Goal: Navigation & Orientation: Find specific page/section

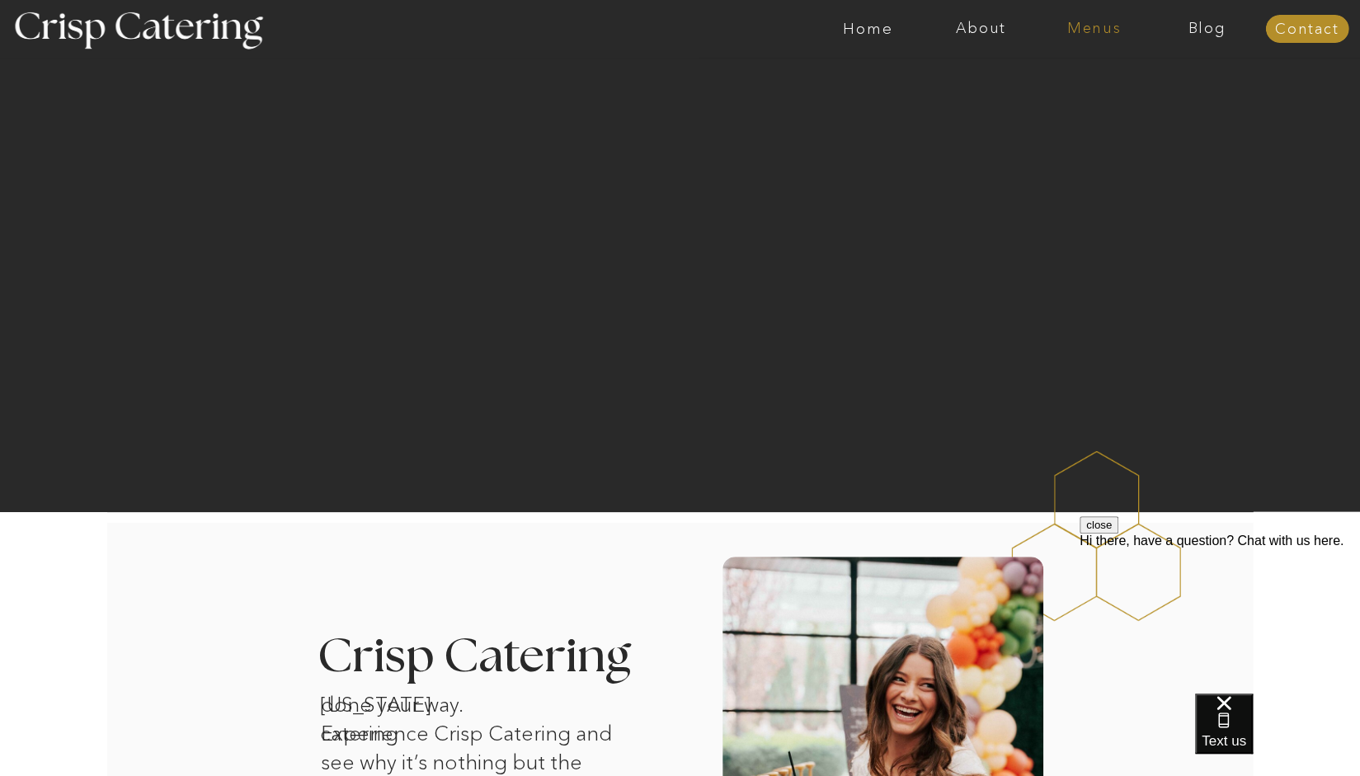
click at [1083, 32] on nav "Menus" at bounding box center [1093, 29] width 113 height 16
click at [1105, 78] on nav "Summer (Mar-Aug)" at bounding box center [1099, 75] width 148 height 16
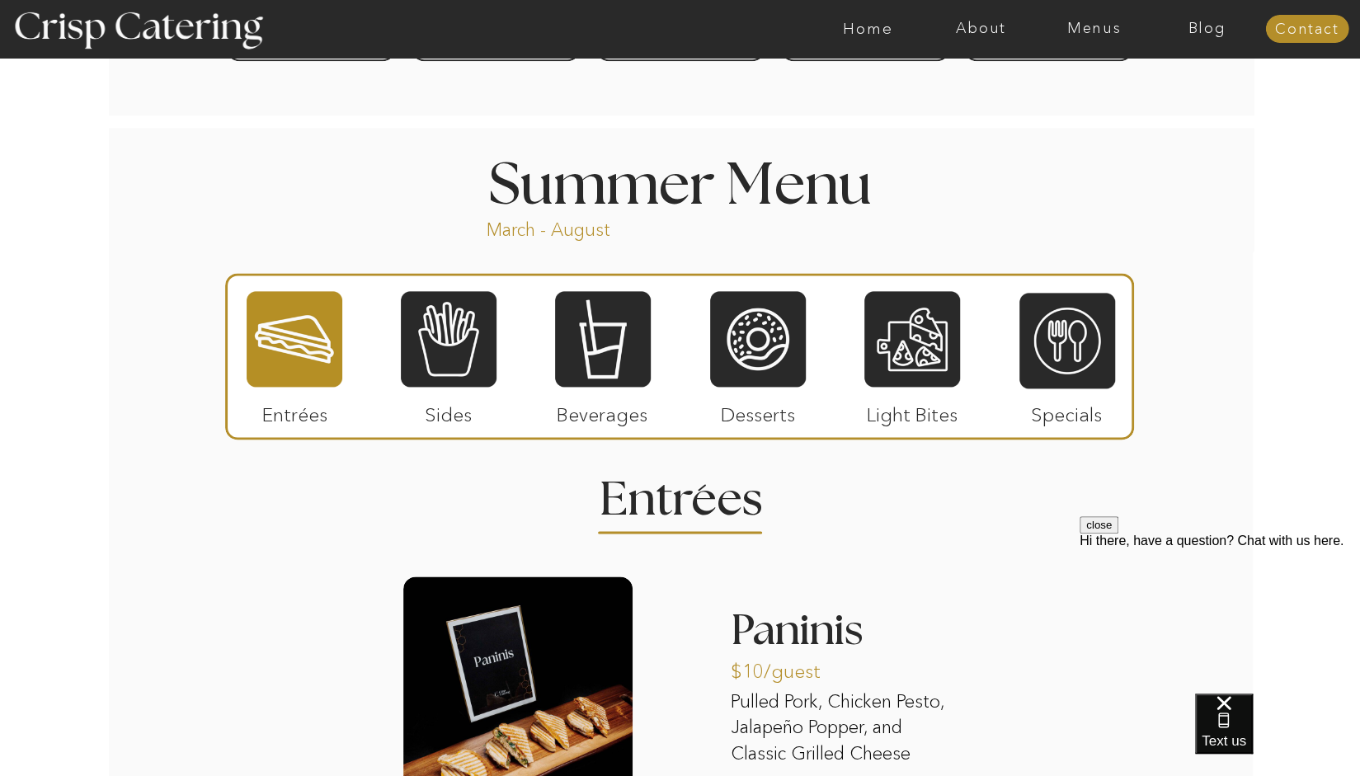
scroll to position [1294, 0]
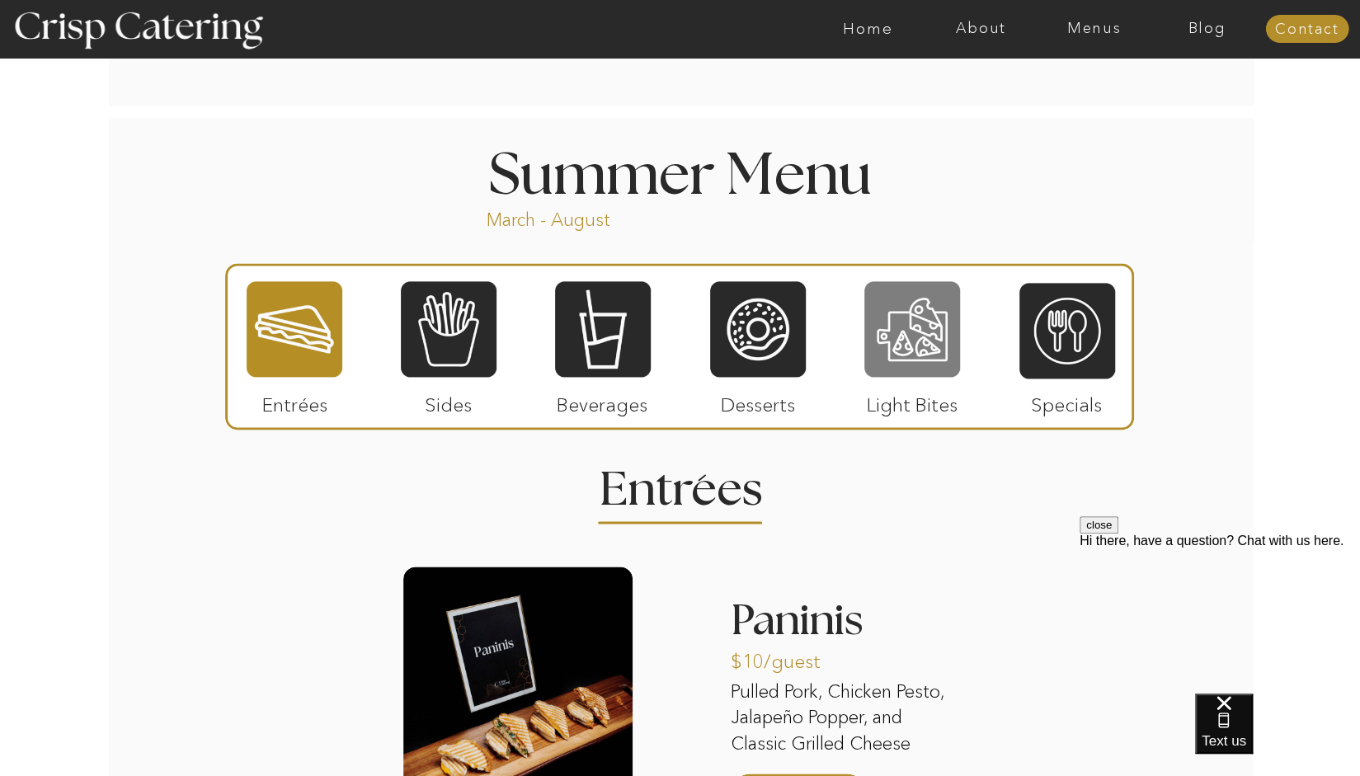
click at [935, 354] on div at bounding box center [912, 328] width 96 height 99
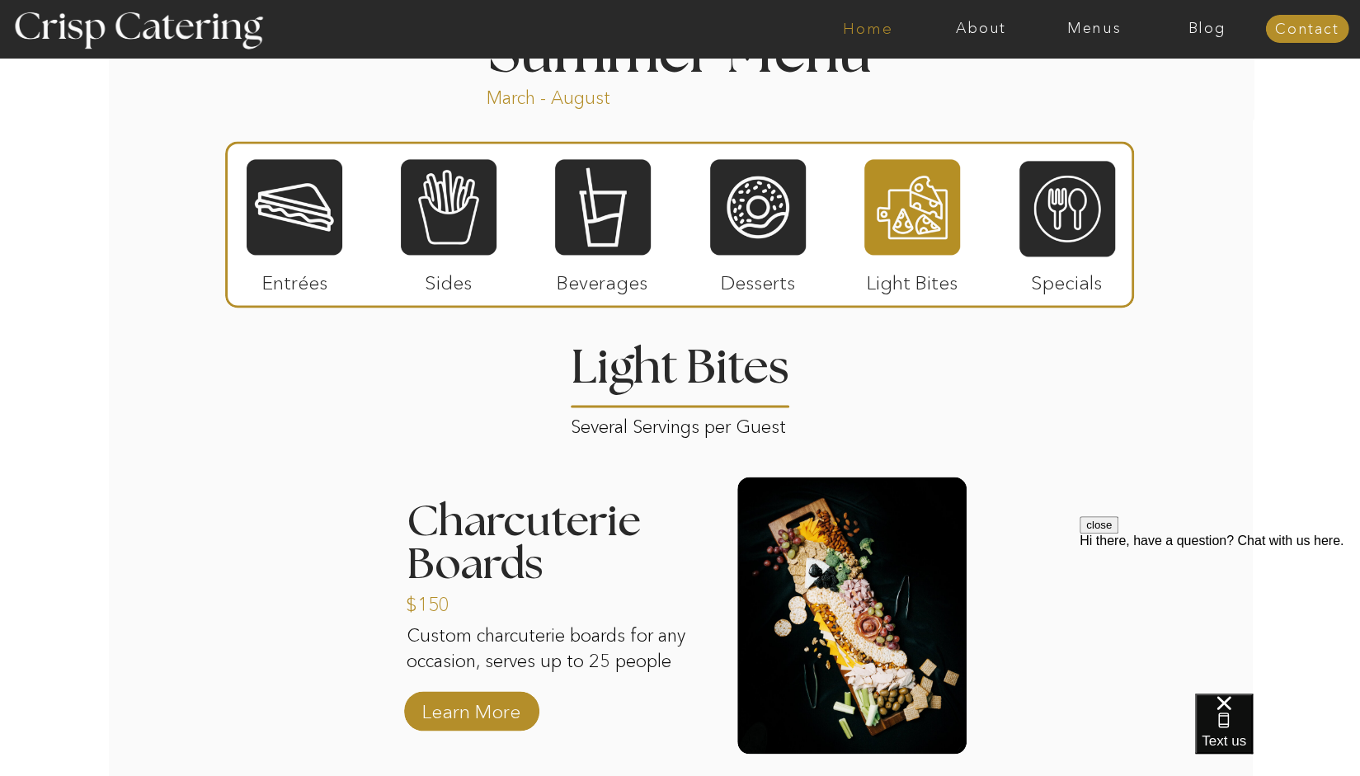
scroll to position [1229, 0]
